Goal: Task Accomplishment & Management: Manage account settings

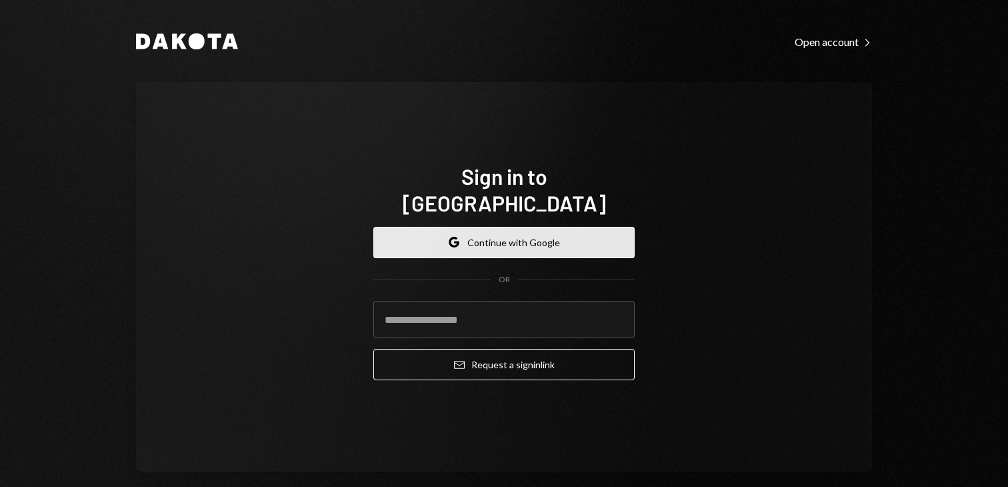
click at [589, 227] on button "Google Continue with Google" at bounding box center [503, 242] width 261 height 31
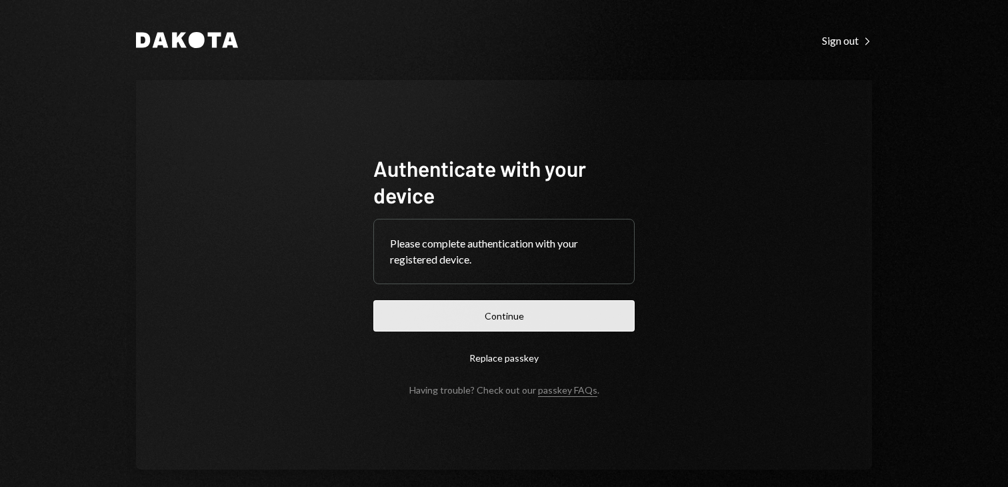
click at [581, 309] on button "Continue" at bounding box center [503, 315] width 261 height 31
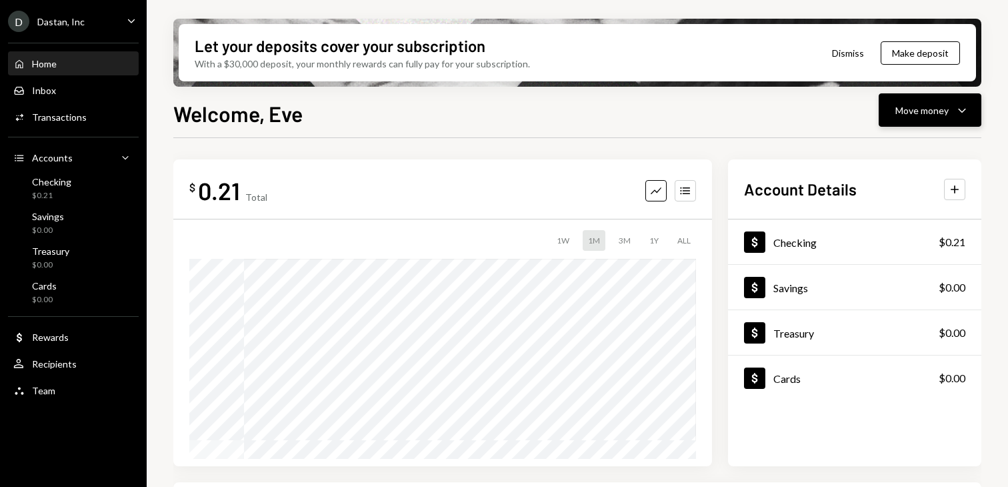
click at [904, 113] on div "Move money" at bounding box center [921, 110] width 53 height 14
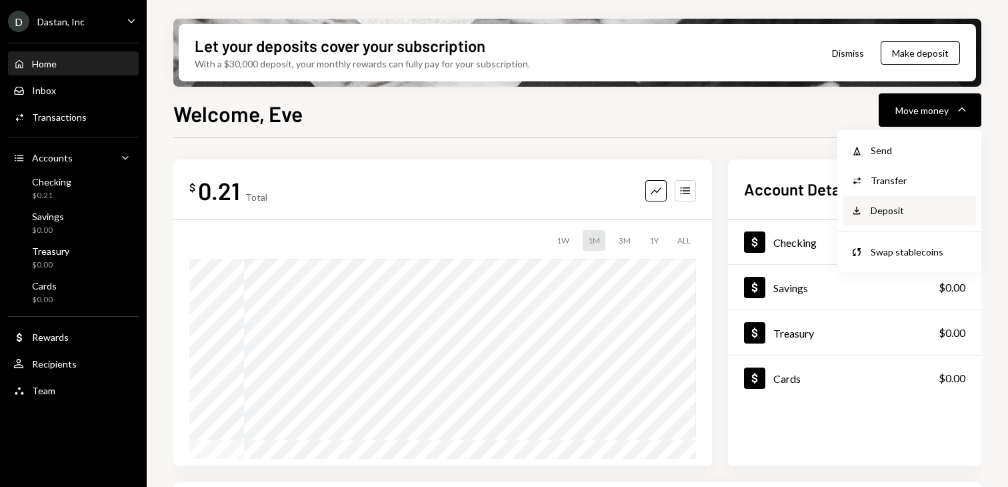
click at [873, 209] on div "Deposit" at bounding box center [919, 210] width 97 height 14
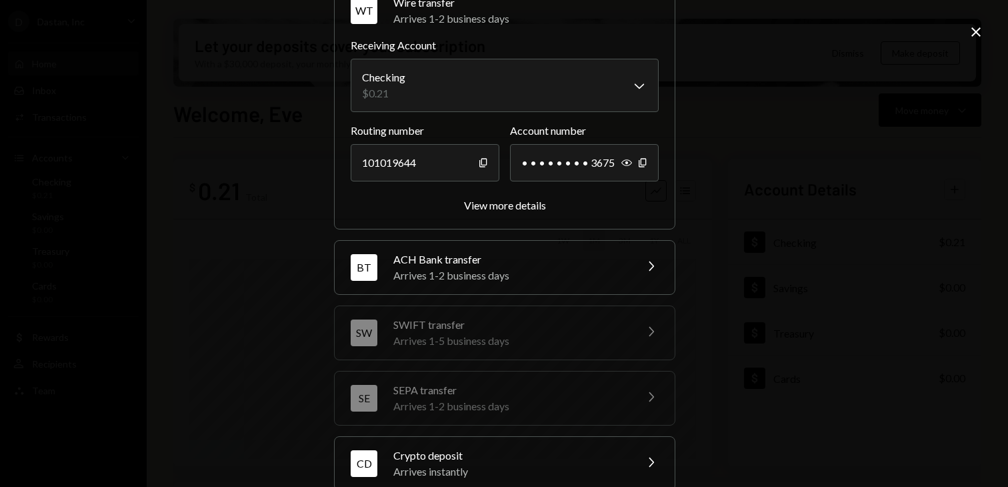
scroll to position [163, 0]
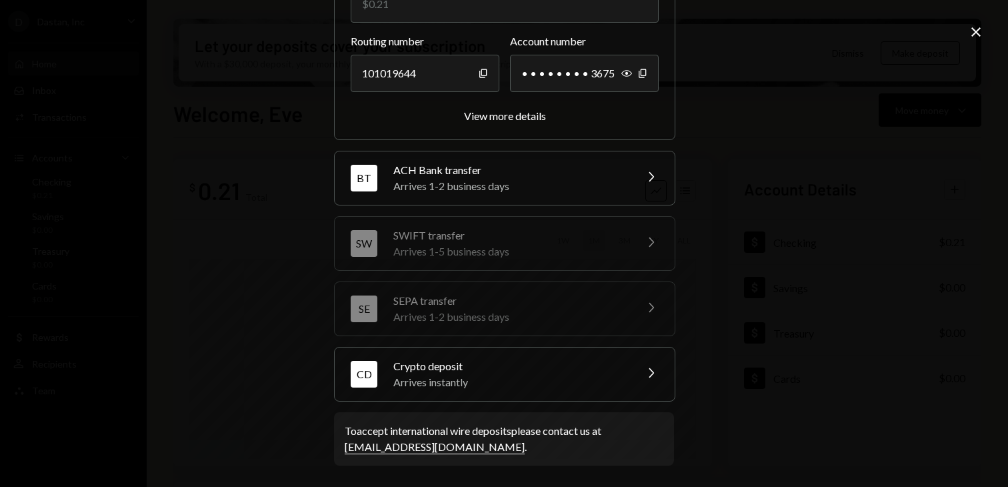
click at [455, 383] on div "Arrives instantly" at bounding box center [509, 382] width 233 height 16
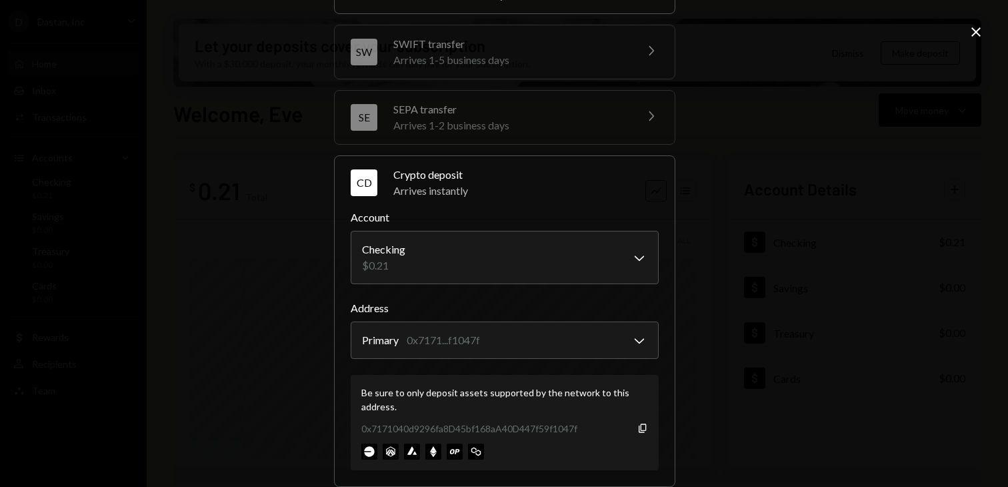
click at [629, 427] on div "0x7171040d9296fa8D45bf168aA40D447f59f1047f Copy" at bounding box center [504, 428] width 287 height 14
click at [639, 428] on icon "button" at bounding box center [642, 427] width 7 height 9
click at [966, 33] on div "**********" at bounding box center [504, 243] width 1008 height 487
click at [976, 33] on icon at bounding box center [976, 31] width 9 height 9
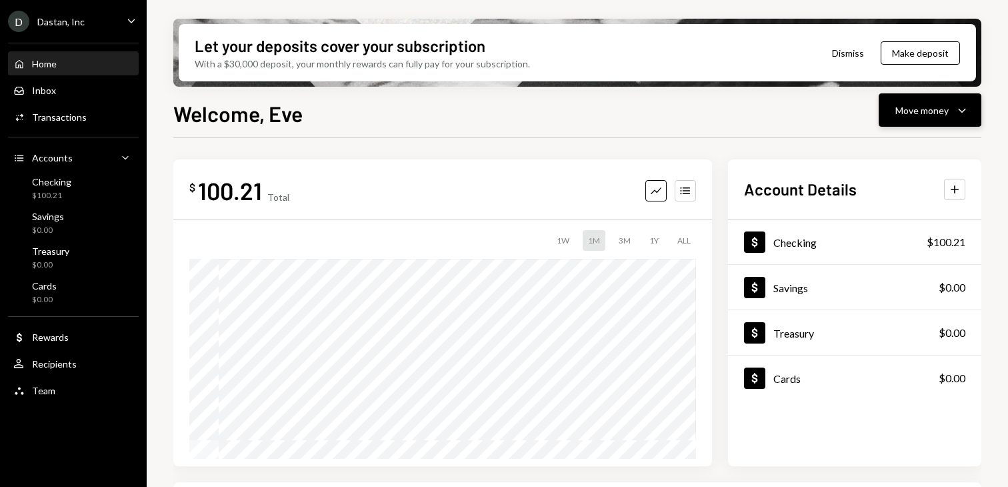
click at [939, 115] on div "Move money" at bounding box center [921, 110] width 53 height 14
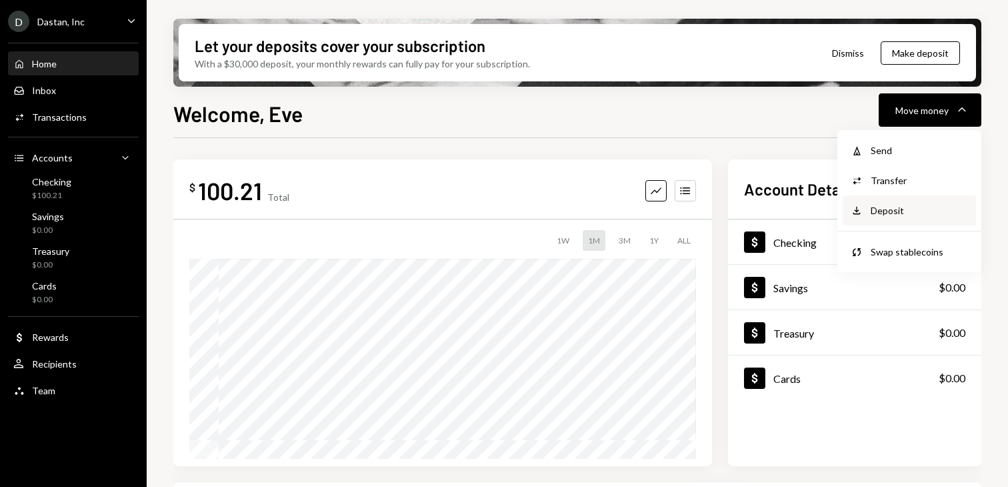
click at [903, 212] on div "Deposit" at bounding box center [919, 210] width 97 height 14
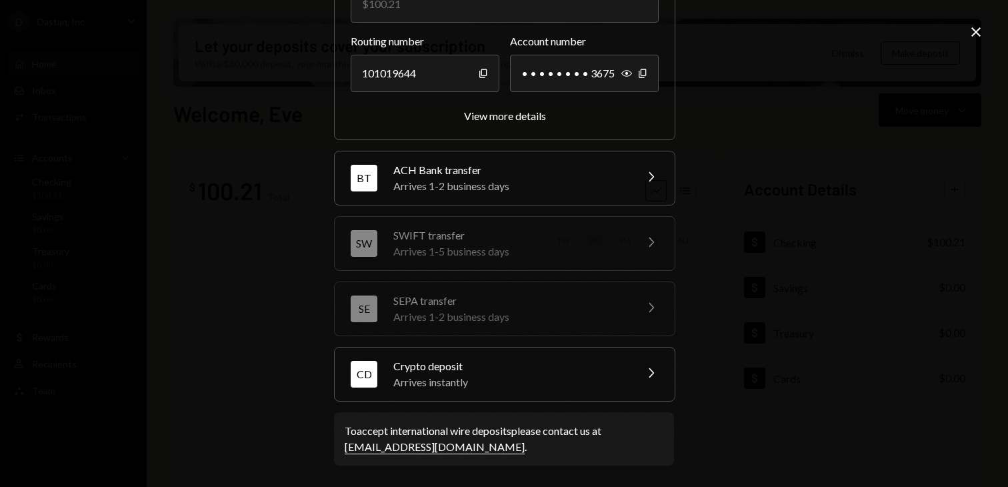
click at [455, 366] on div "Crypto deposit" at bounding box center [509, 366] width 233 height 16
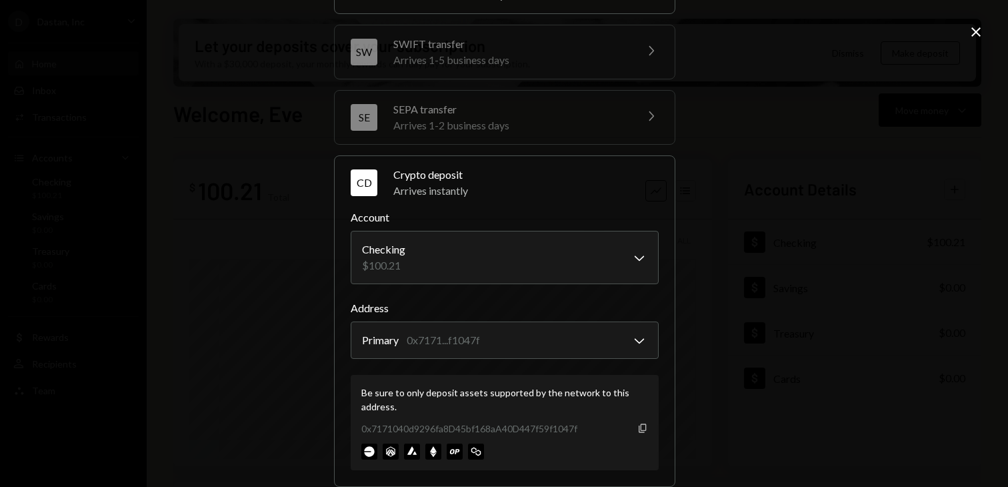
click at [637, 426] on icon "Copy" at bounding box center [642, 428] width 11 height 11
click at [807, 103] on div "**********" at bounding box center [504, 243] width 1008 height 487
click at [974, 37] on icon "Close" at bounding box center [976, 32] width 16 height 16
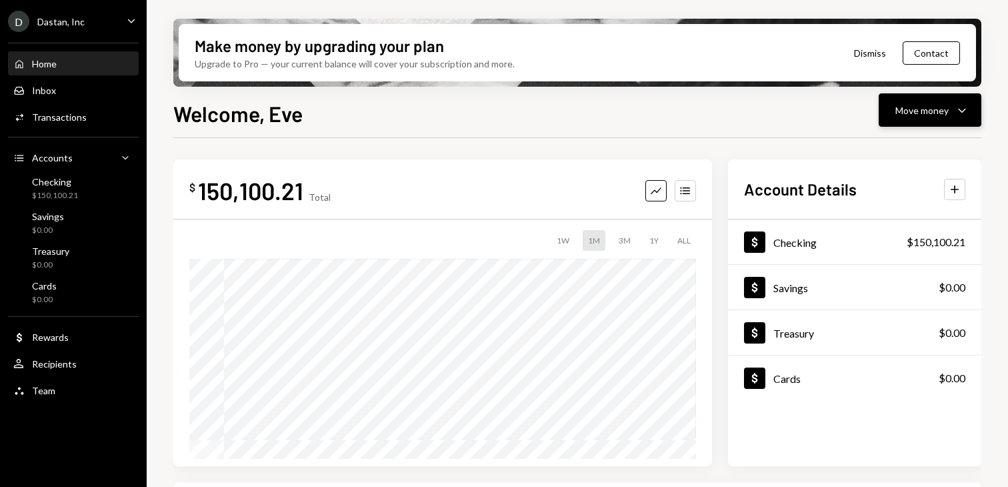
click at [936, 117] on div "Move money Caret Down" at bounding box center [929, 110] width 69 height 16
click at [861, 149] on icon "Withdraw" at bounding box center [857, 151] width 12 height 12
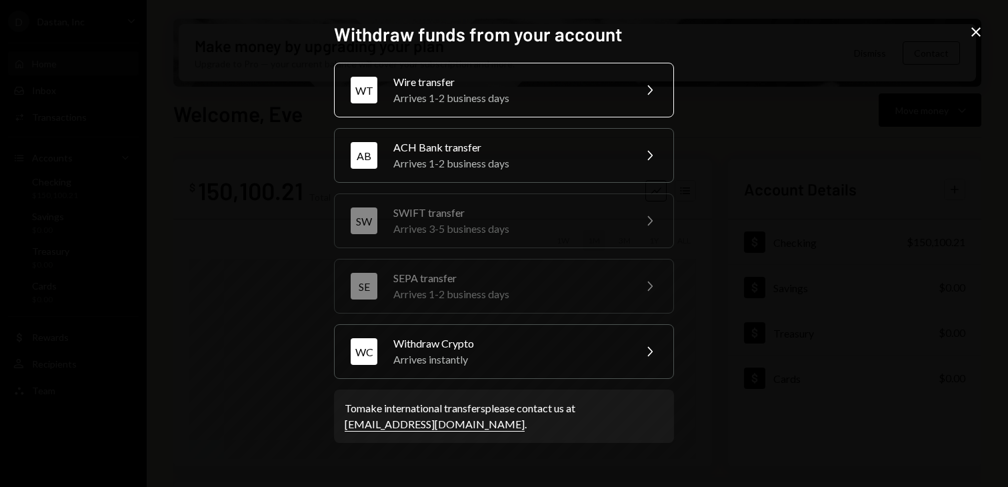
click at [499, 79] on div "Wire transfer" at bounding box center [509, 82] width 232 height 16
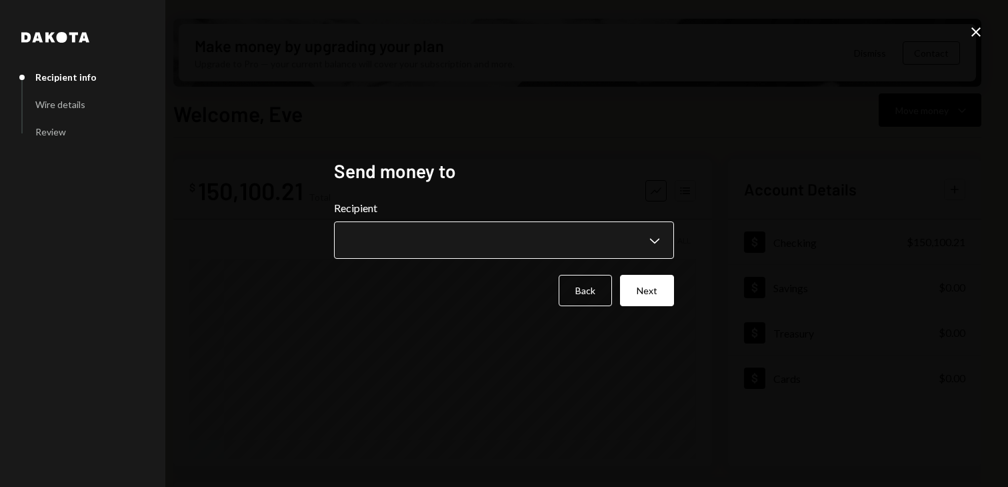
click at [452, 239] on body "D Dastan, Inc Caret Down Home Home Inbox Inbox Activities Transactions Accounts…" at bounding box center [504, 243] width 1008 height 487
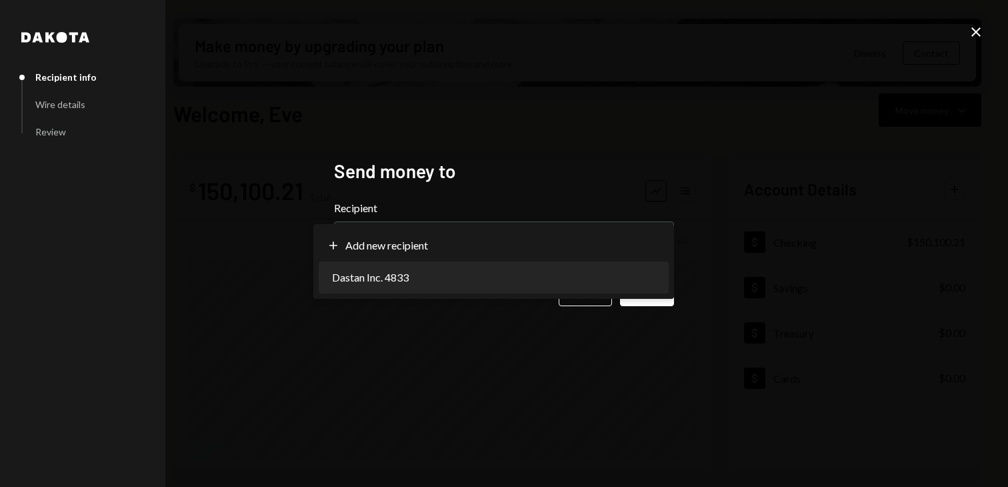
select select "**********"
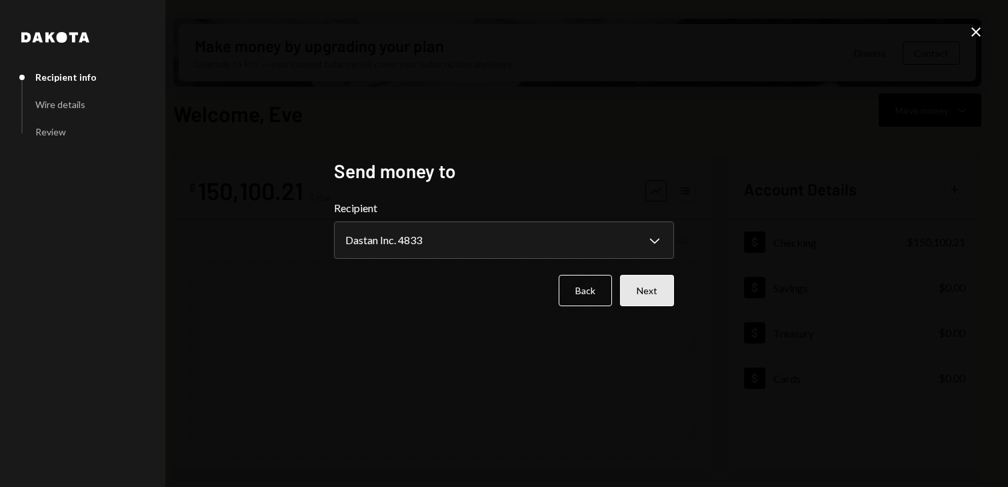
click at [656, 286] on button "Next" at bounding box center [647, 290] width 54 height 31
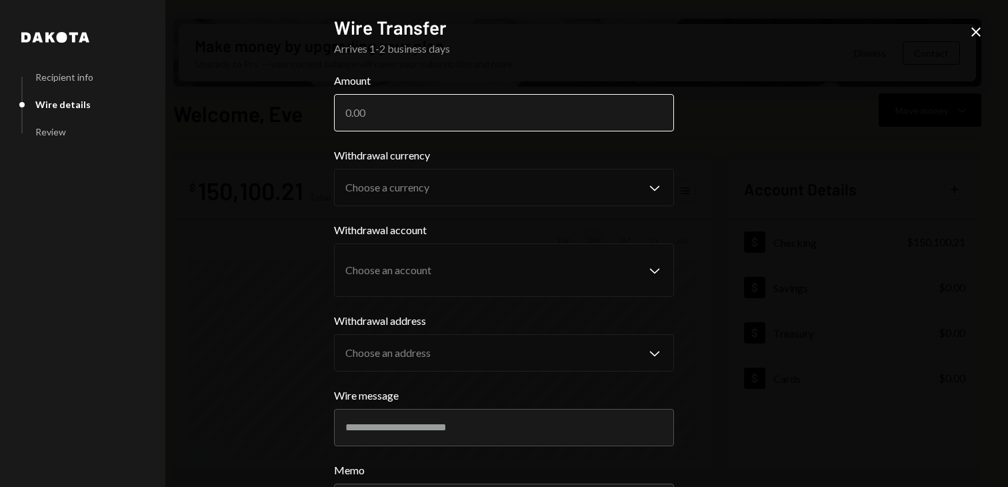
click at [437, 129] on input "Amount" at bounding box center [504, 112] width 340 height 37
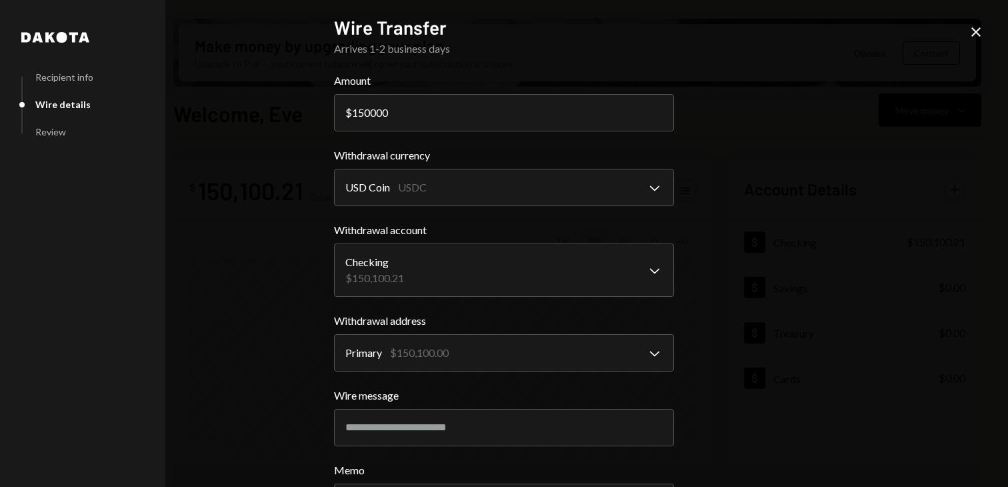
scroll to position [118, 0]
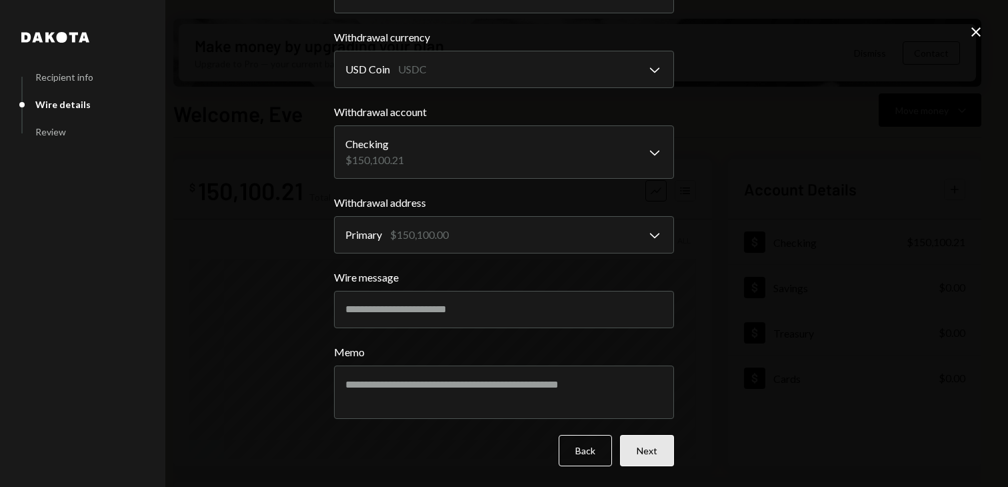
click at [627, 447] on button "Next" at bounding box center [647, 450] width 54 height 31
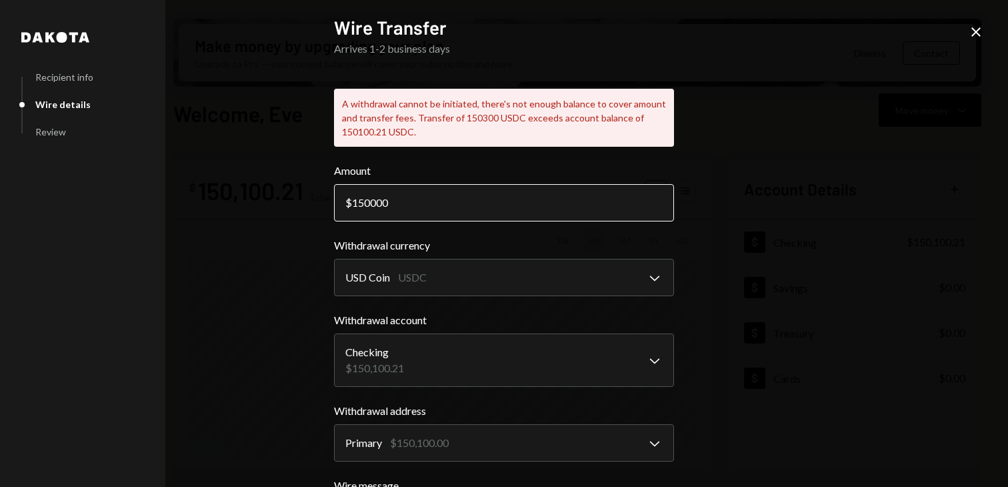
drag, startPoint x: 356, startPoint y: 202, endPoint x: 425, endPoint y: 201, distance: 69.4
click at [425, 201] on input "150000" at bounding box center [504, 202] width 340 height 37
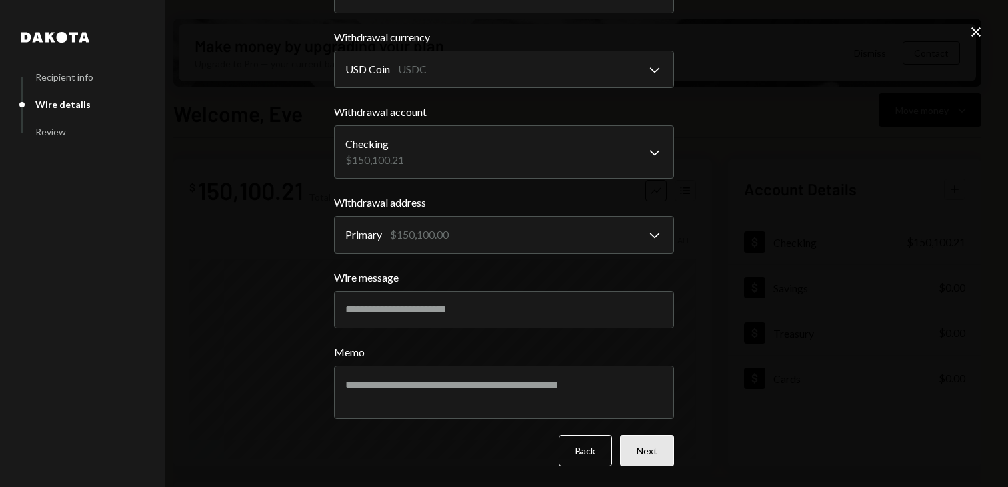
click at [633, 459] on button "Next" at bounding box center [647, 450] width 54 height 31
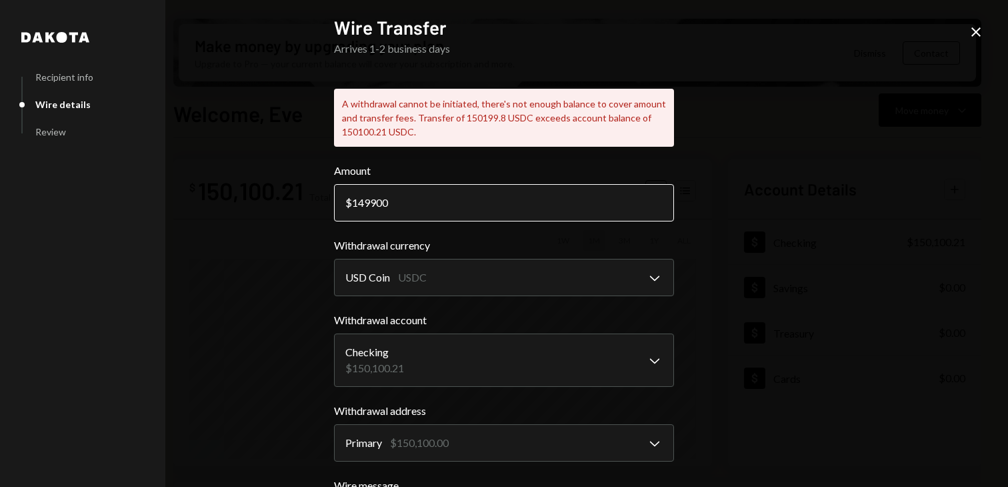
click at [369, 206] on input "149900" at bounding box center [504, 202] width 340 height 37
click at [376, 205] on input "149900" at bounding box center [504, 202] width 340 height 37
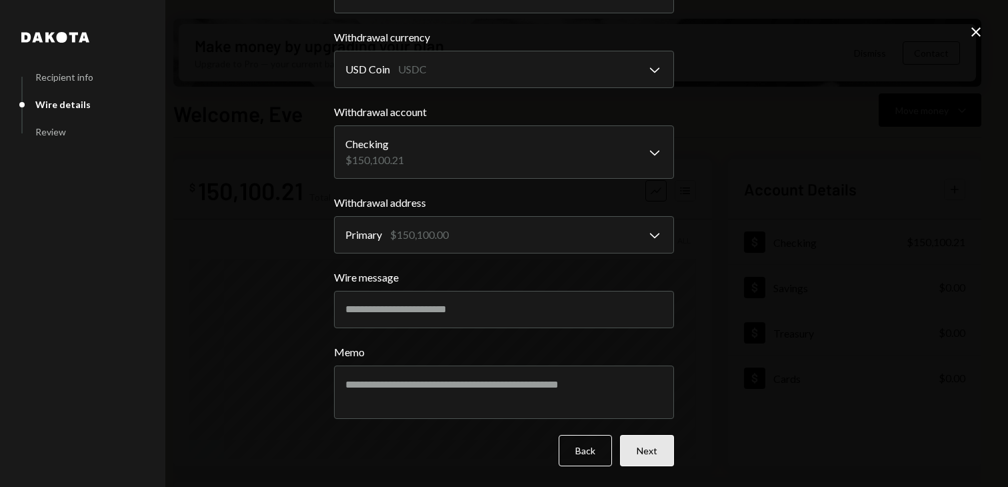
click at [633, 447] on button "Next" at bounding box center [647, 450] width 54 height 31
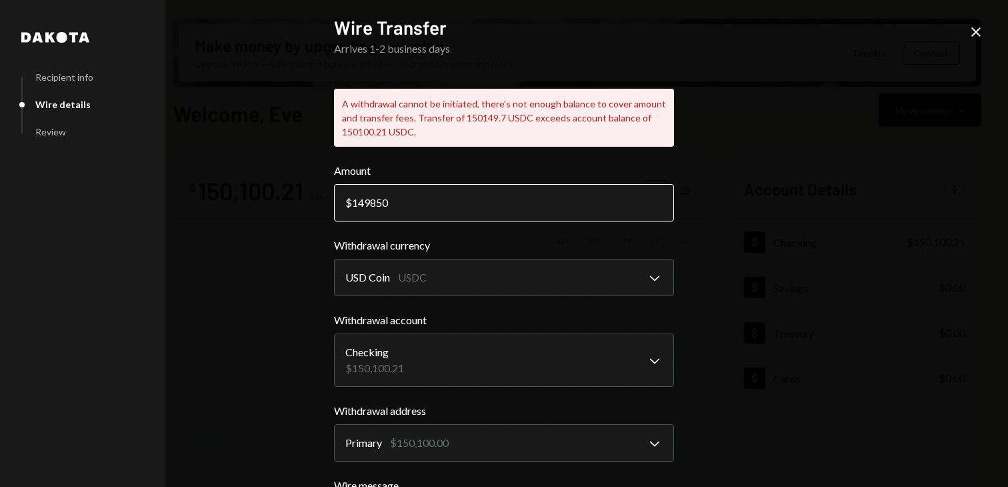
click at [378, 199] on input "149850" at bounding box center [504, 202] width 340 height 37
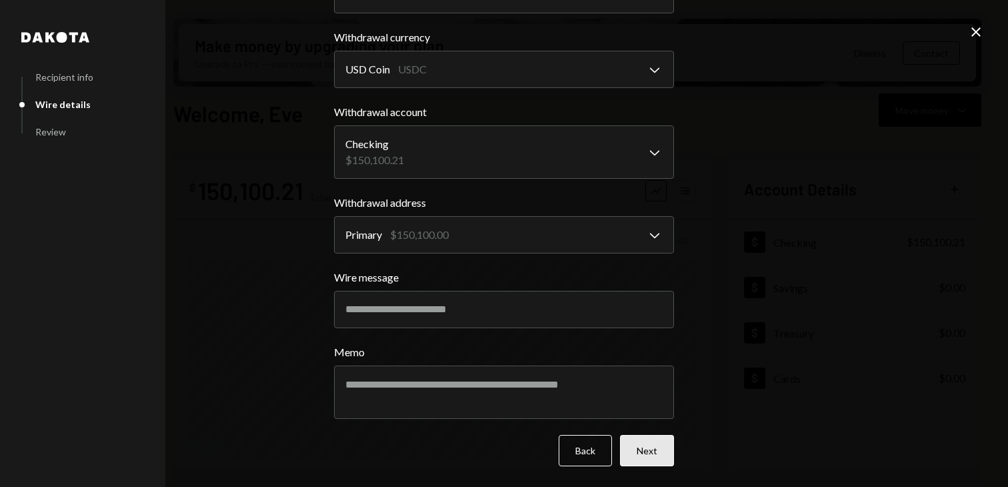
type input "149800"
click at [650, 463] on button "Next" at bounding box center [647, 450] width 54 height 31
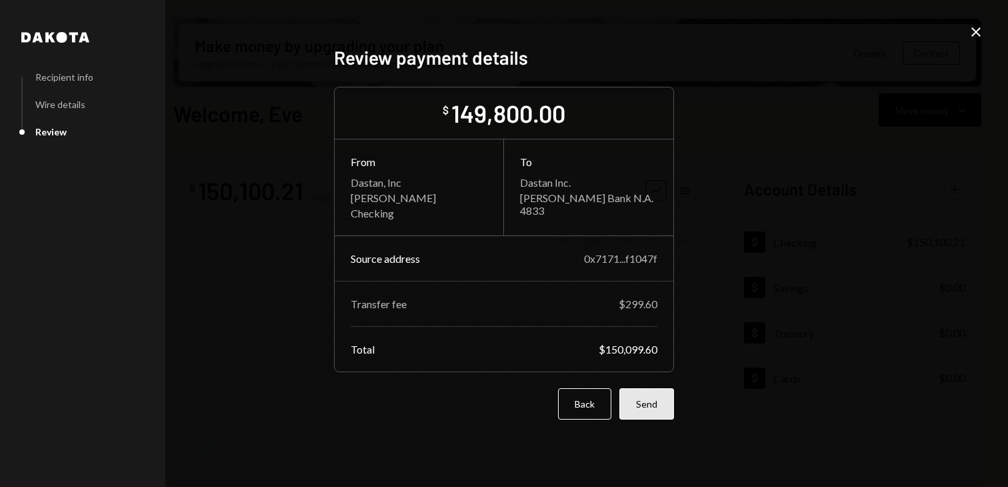
click at [645, 414] on button "Send" at bounding box center [646, 403] width 55 height 31
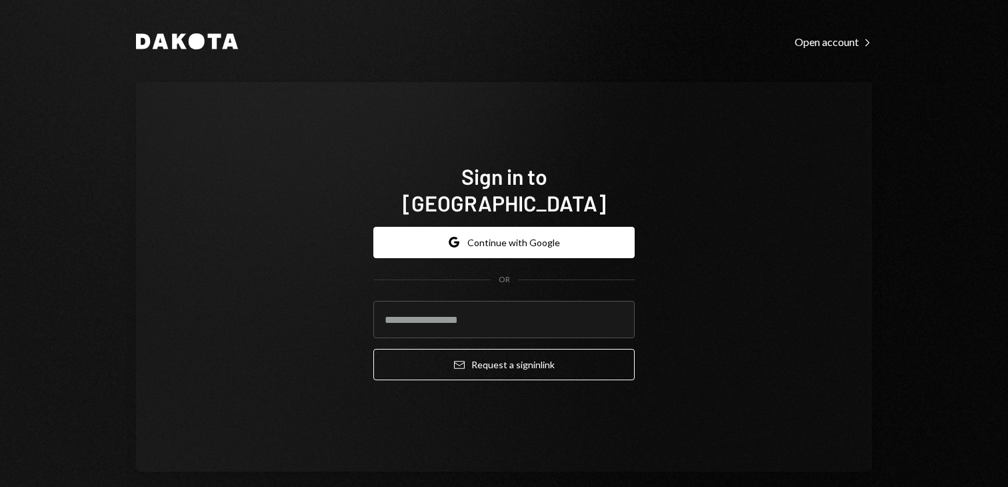
click at [504, 251] on form "Google Continue with Google OR Email Request a sign in link" at bounding box center [503, 304] width 261 height 154
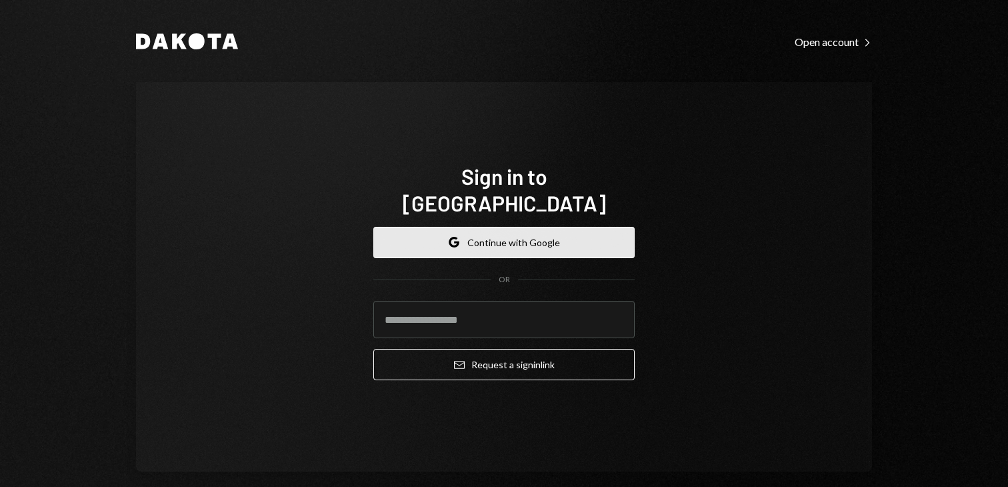
click at [513, 236] on button "Google Continue with Google" at bounding box center [503, 242] width 261 height 31
click at [501, 231] on button "Google Continue with Google" at bounding box center [503, 242] width 261 height 31
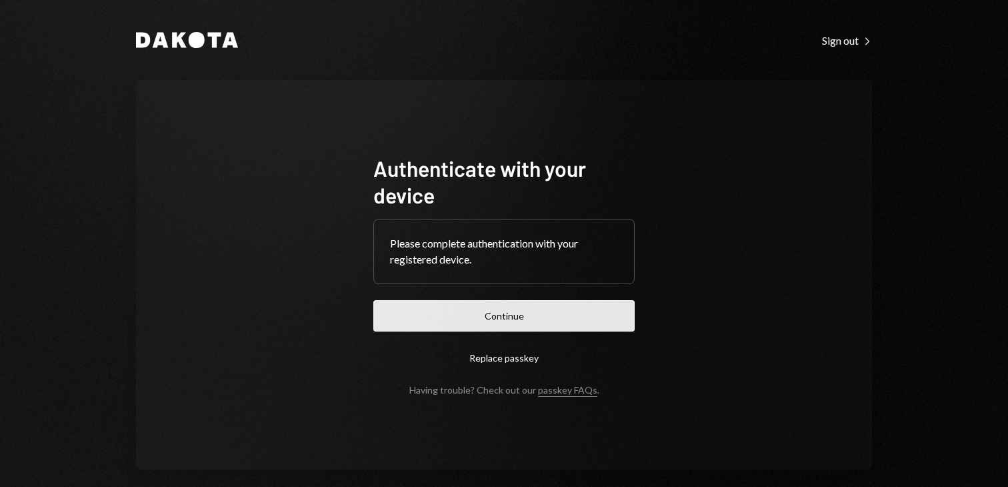
click at [495, 309] on button "Continue" at bounding box center [503, 315] width 261 height 31
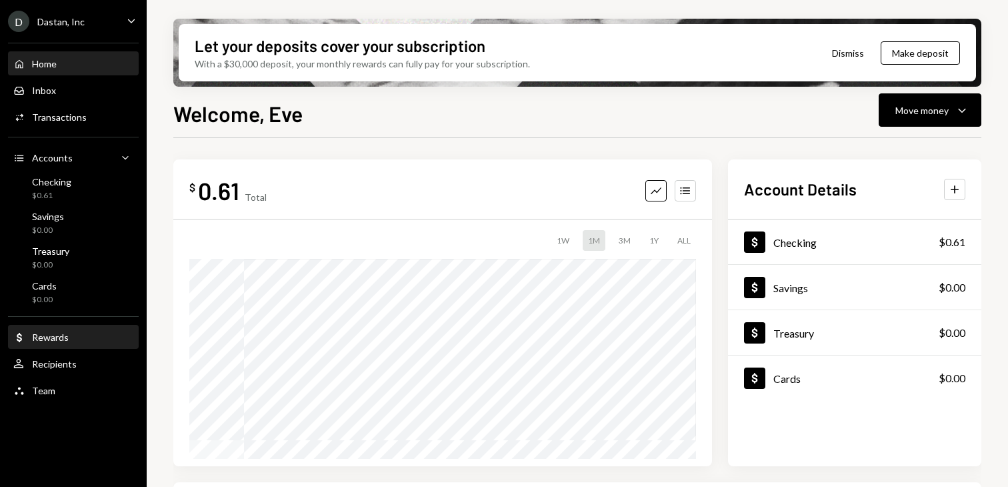
click at [52, 341] on div "Rewards" at bounding box center [50, 336] width 37 height 11
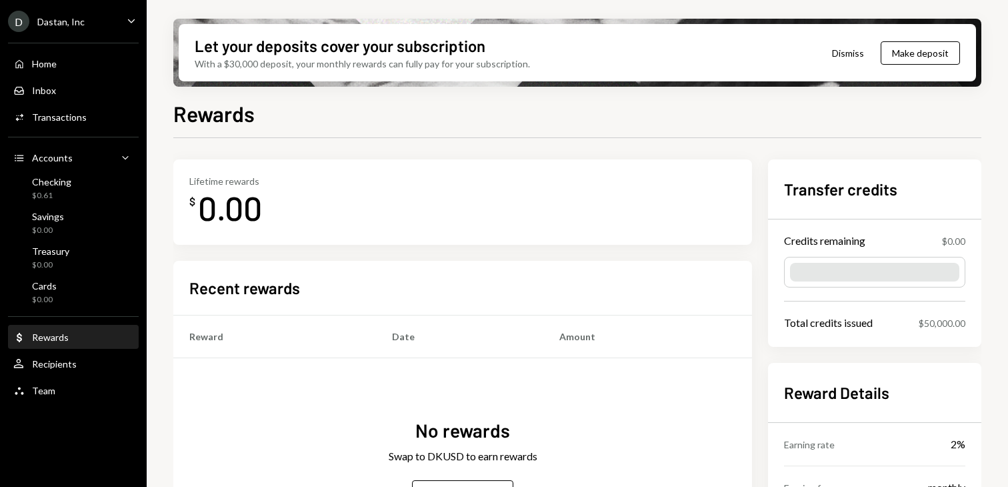
click at [853, 57] on button "Dismiss" at bounding box center [847, 52] width 65 height 31
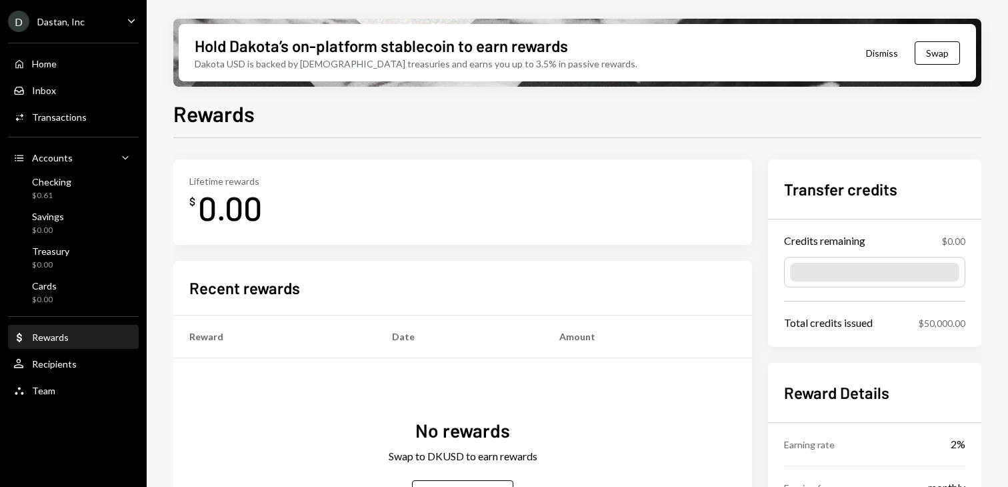
click at [845, 49] on div "Hold Dakota’s on-platform stablecoin to earn rewards Dakota USD is backed by U.…" at bounding box center [577, 52] width 797 height 57
click at [128, 21] on icon "Caret Down" at bounding box center [131, 20] width 15 height 15
